Goal: Task Accomplishment & Management: Complete application form

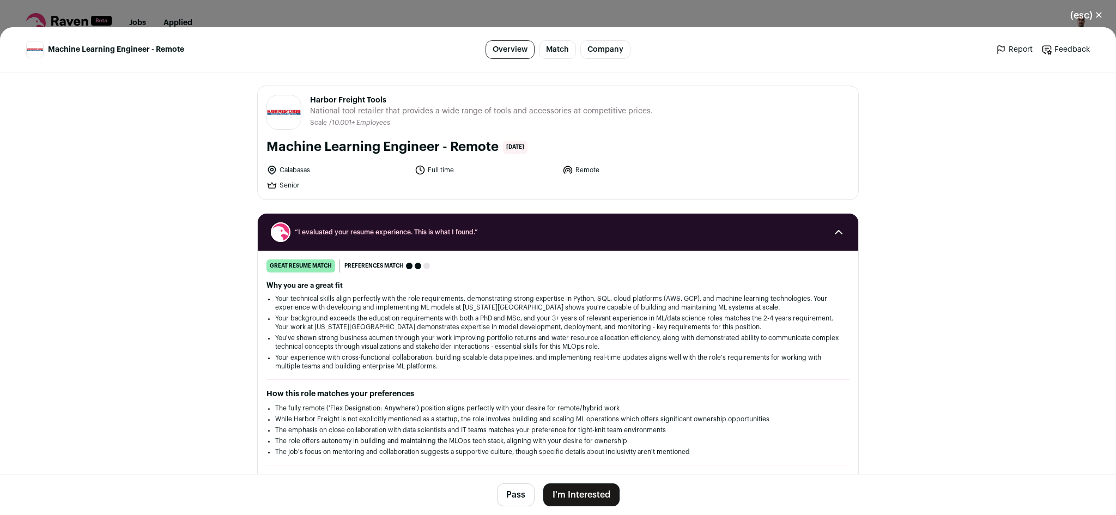
click at [598, 491] on button "I'm Interested" at bounding box center [581, 494] width 76 height 23
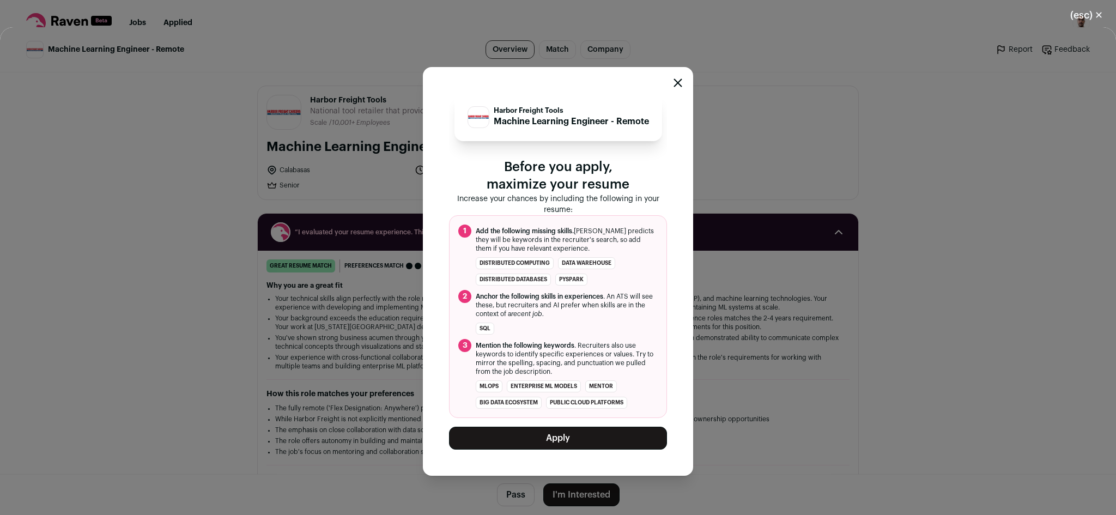
click at [551, 440] on button "Apply" at bounding box center [558, 438] width 218 height 23
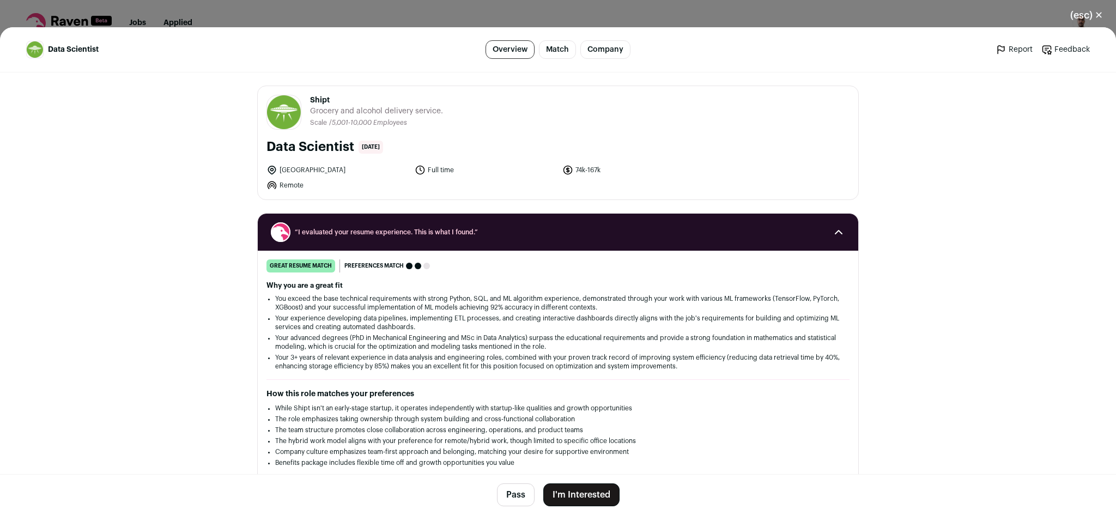
click at [605, 499] on button "I'm Interested" at bounding box center [581, 494] width 76 height 23
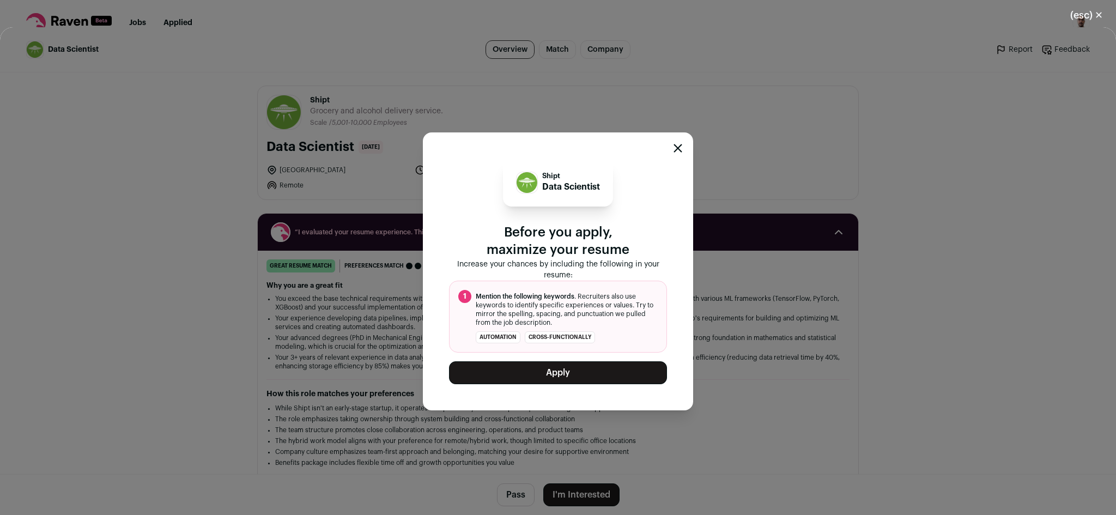
click at [590, 376] on button "Apply" at bounding box center [558, 372] width 218 height 23
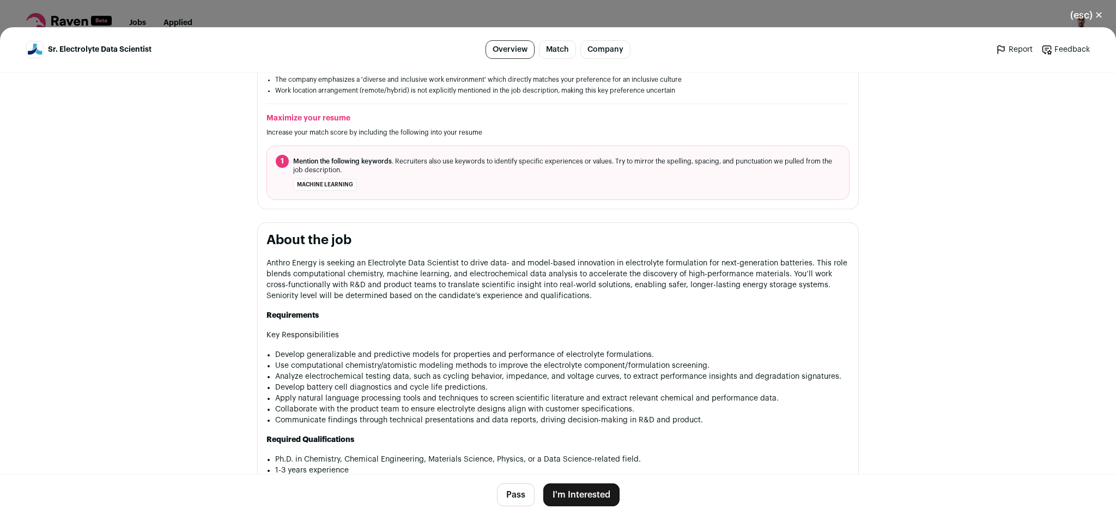
scroll to position [363, 0]
click at [587, 493] on button "I'm Interested" at bounding box center [581, 494] width 76 height 23
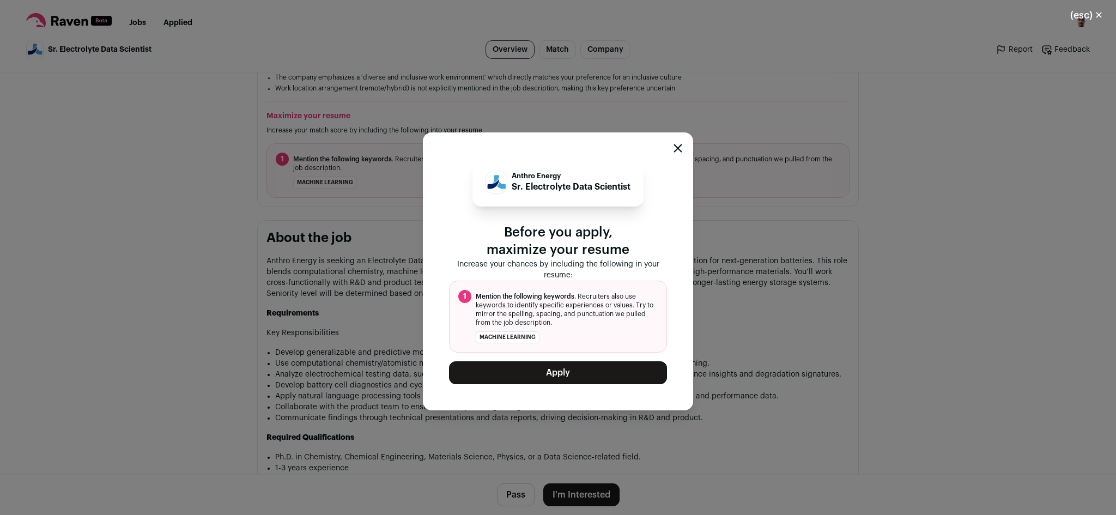
click at [604, 379] on button "Apply" at bounding box center [558, 372] width 218 height 23
